Goal: Find specific page/section: Find specific page/section

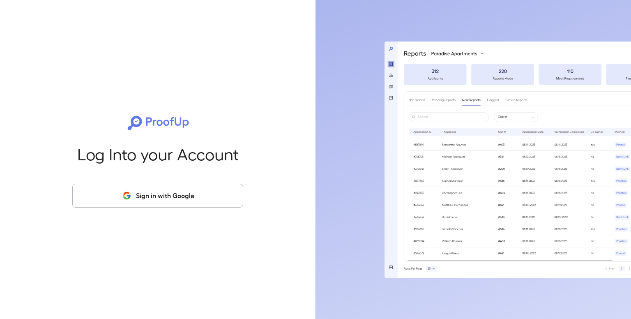
click at [145, 195] on button "Sign in with Google" at bounding box center [157, 196] width 171 height 24
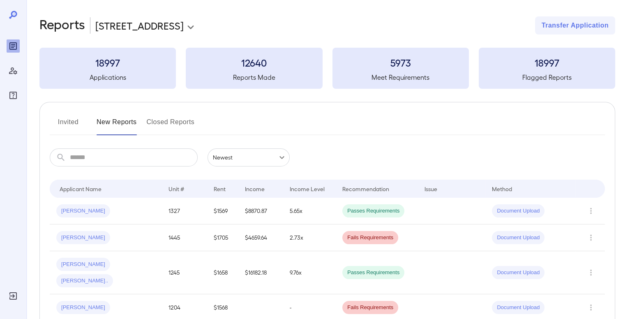
click at [62, 120] on button "Invited" at bounding box center [68, 125] width 37 height 20
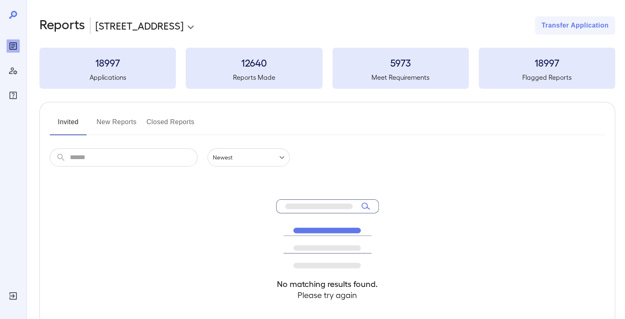
click at [104, 123] on button "New Reports" at bounding box center [117, 125] width 40 height 20
